Goal: Task Accomplishment & Management: Manage account settings

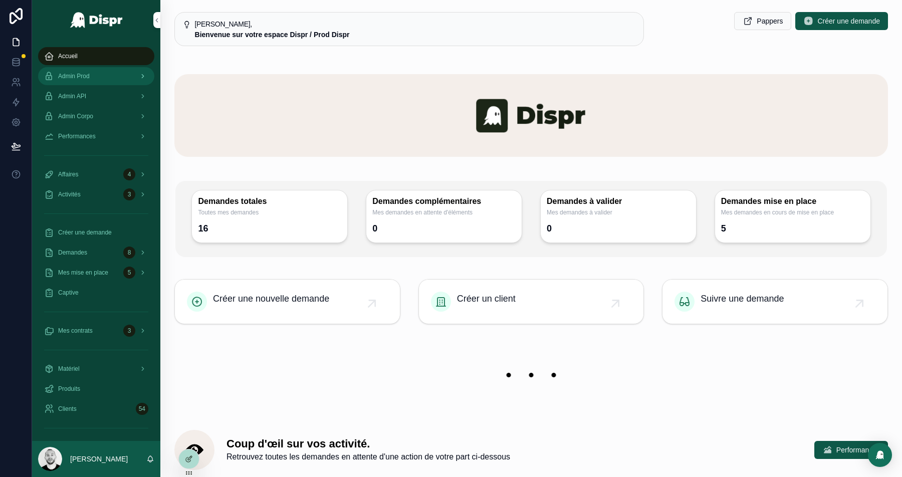
click at [90, 76] on span "Admin Prod" at bounding box center [74, 76] width 32 height 8
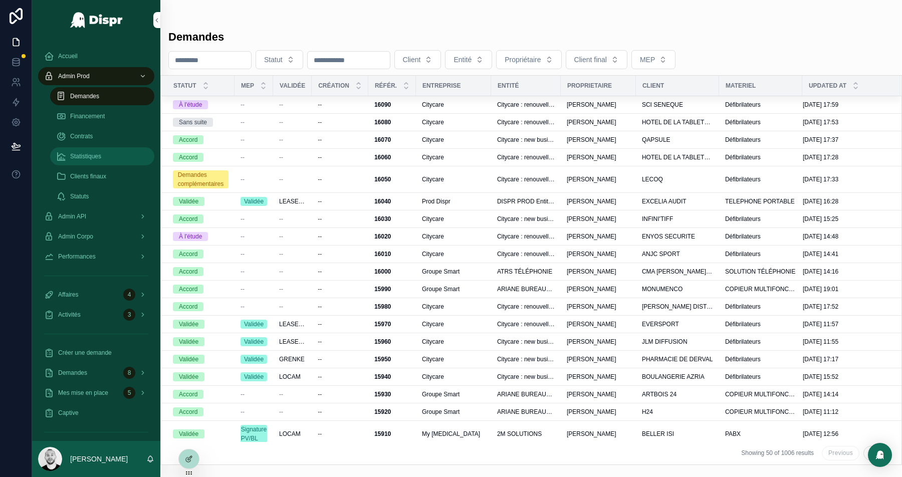
click at [94, 154] on span "Statistiques" at bounding box center [85, 156] width 31 height 8
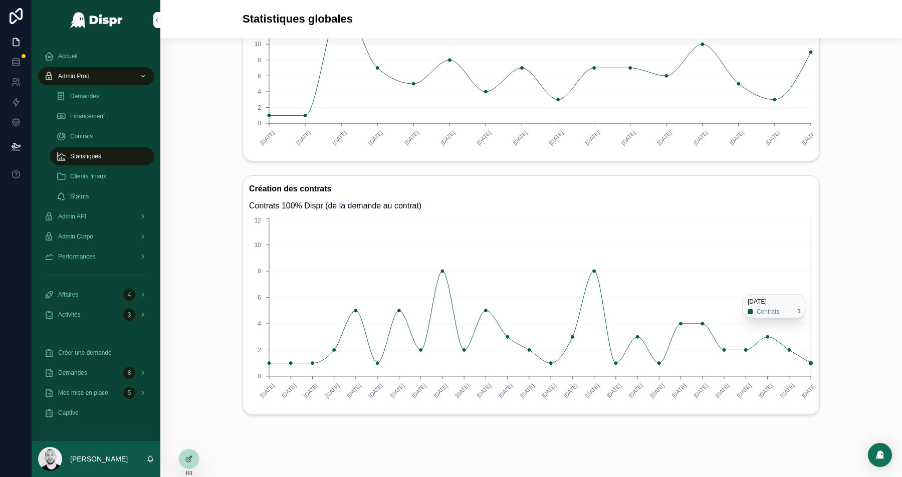
scroll to position [439, 0]
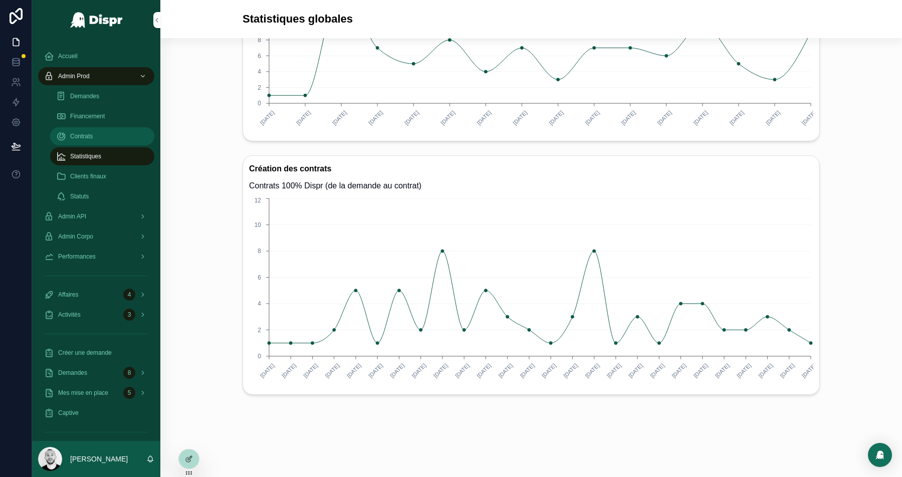
click at [89, 139] on span "Contrats" at bounding box center [81, 136] width 23 height 8
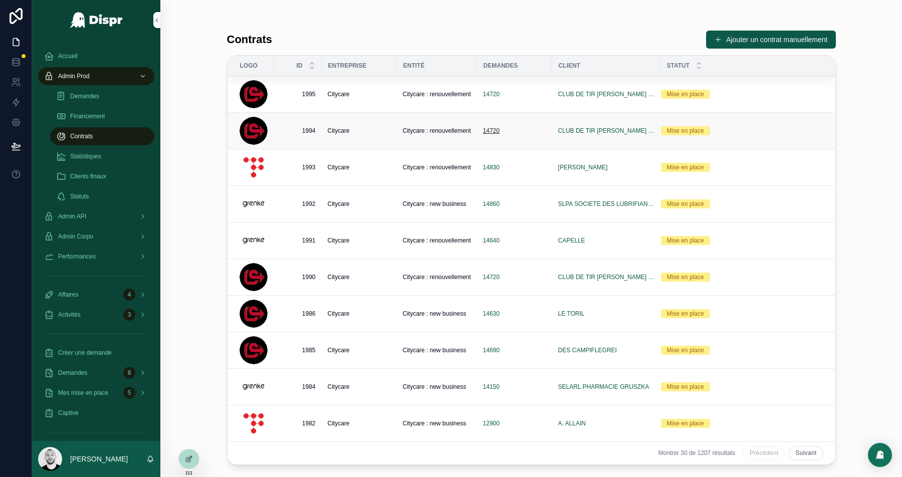
click at [489, 127] on span "14720" at bounding box center [491, 131] width 17 height 8
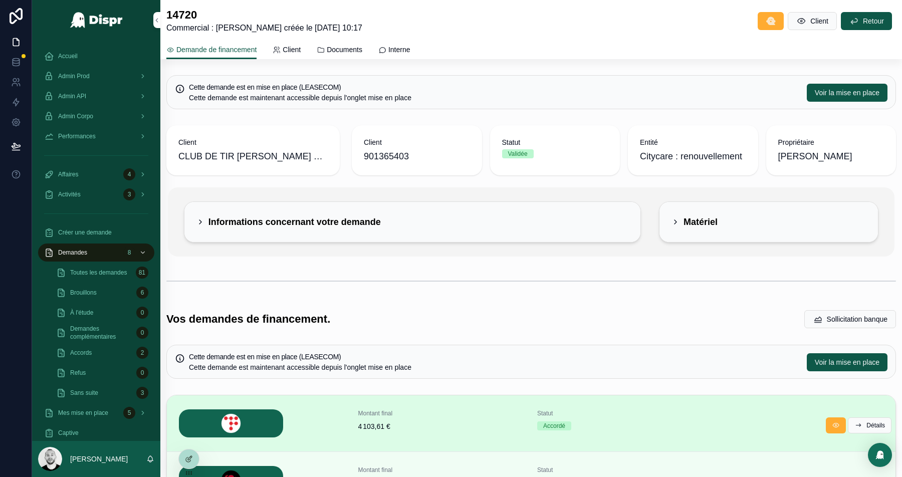
scroll to position [5, 0]
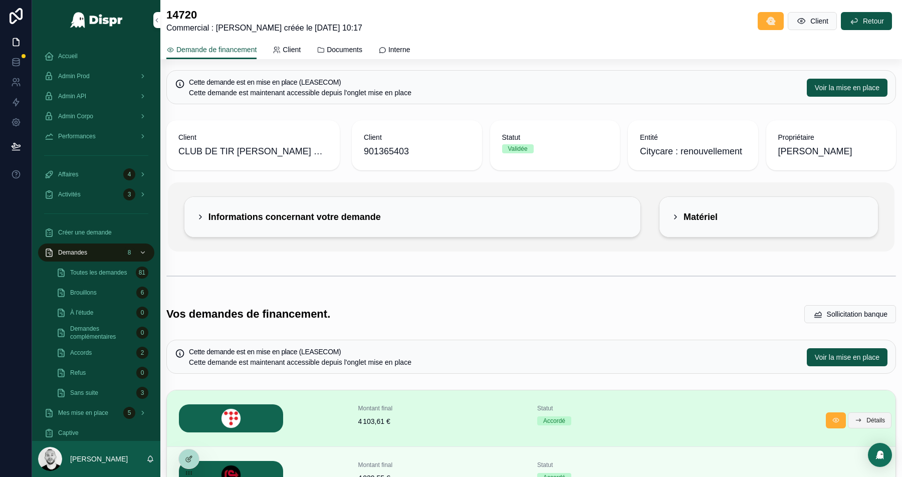
click at [877, 419] on span "Détails" at bounding box center [875, 420] width 19 height 8
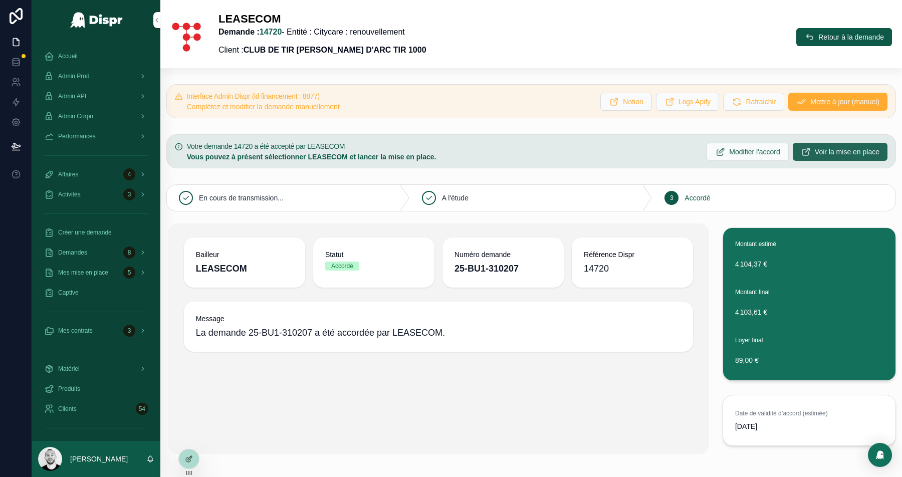
click at [815, 147] on span "Voir la mise en place" at bounding box center [846, 152] width 65 height 10
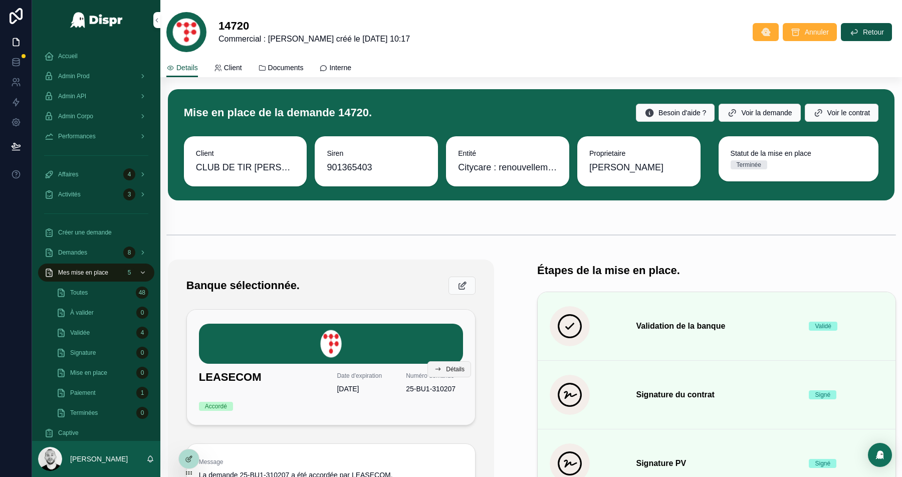
click at [443, 365] on button "Détails" at bounding box center [449, 369] width 44 height 16
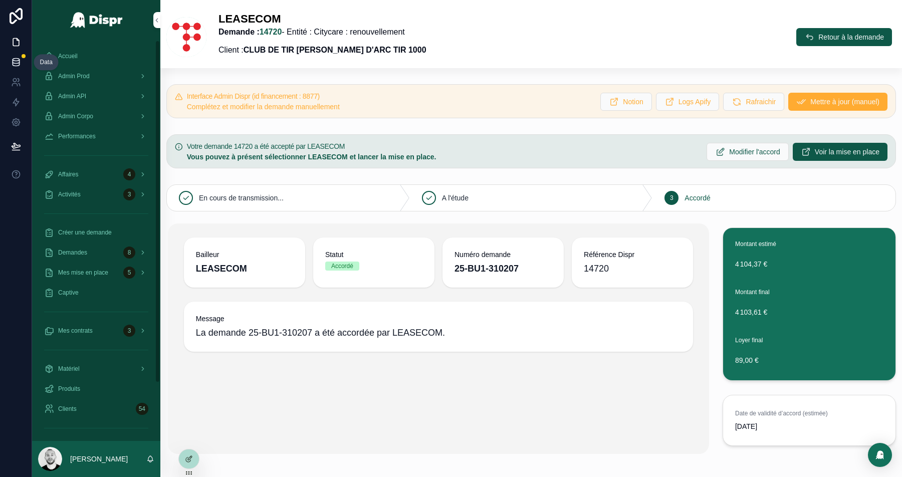
click at [14, 65] on icon at bounding box center [16, 62] width 10 height 10
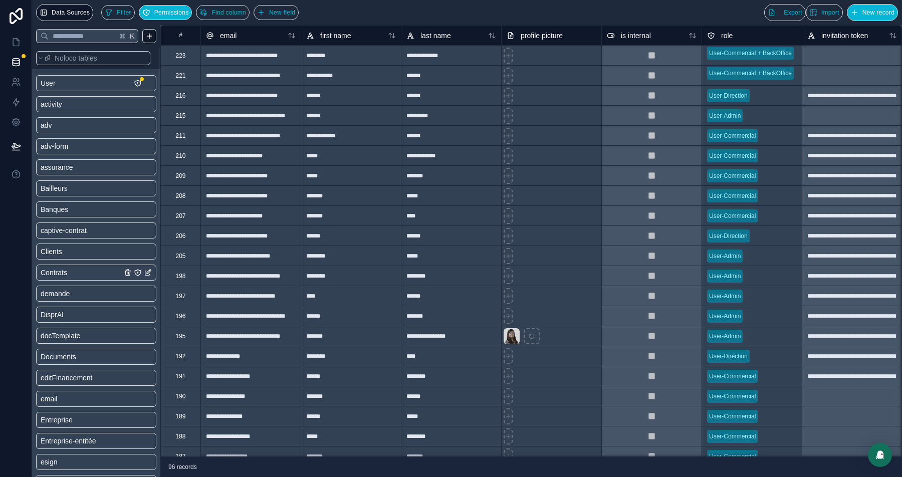
click at [65, 267] on span "Contrats" at bounding box center [54, 272] width 27 height 10
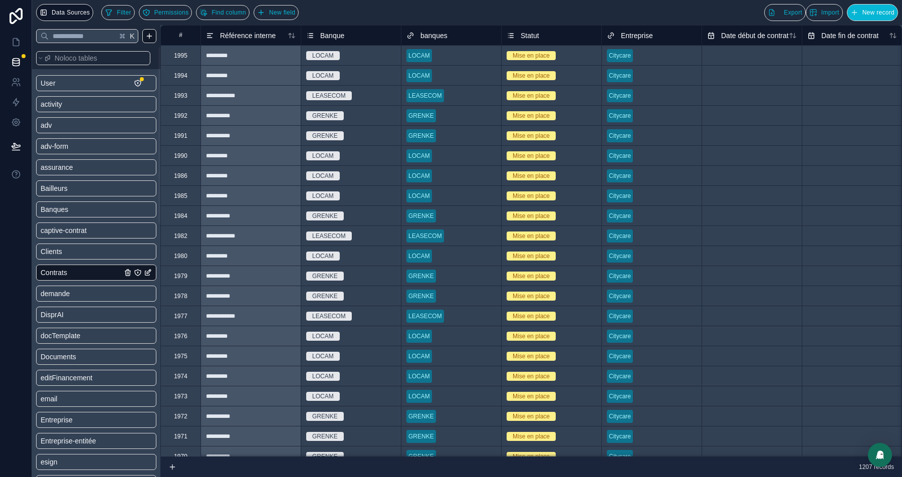
click at [170, 56] on div "1995" at bounding box center [180, 55] width 40 height 20
click at [177, 72] on div "1994" at bounding box center [181, 76] width 14 height 8
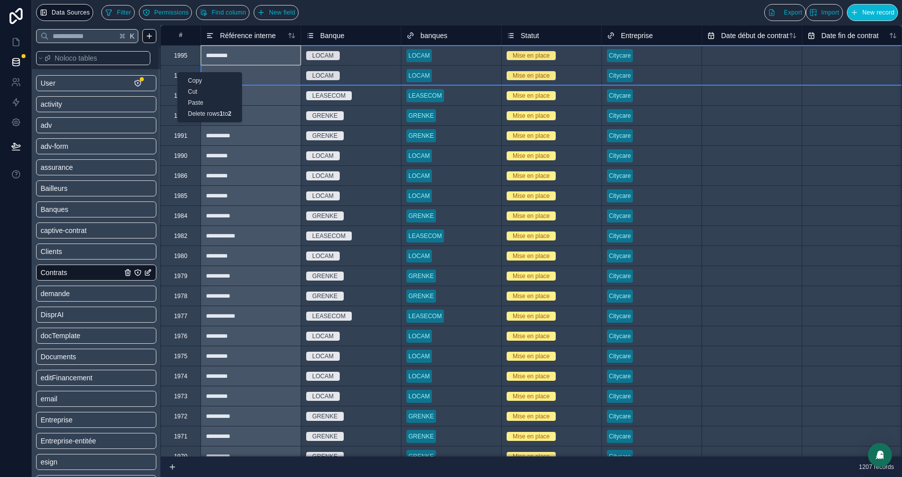
click at [209, 116] on div "Delete rows 1 to 2" at bounding box center [210, 113] width 64 height 11
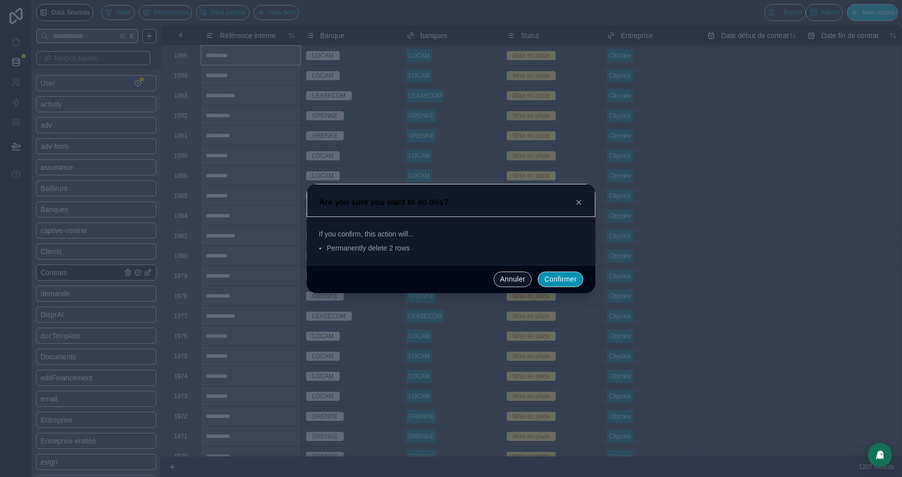
click at [559, 281] on button "Confirmer" at bounding box center [560, 279] width 46 height 16
